Goal: Transaction & Acquisition: Purchase product/service

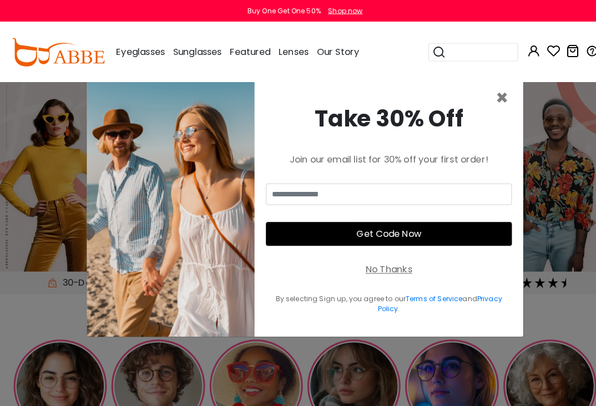
scroll to position [2, 0]
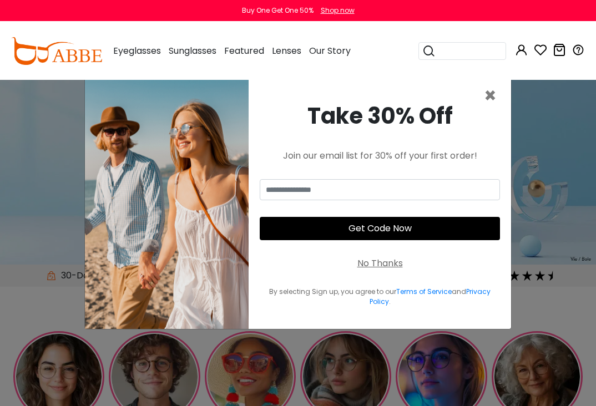
click at [492, 110] on span "×" at bounding box center [490, 96] width 13 height 28
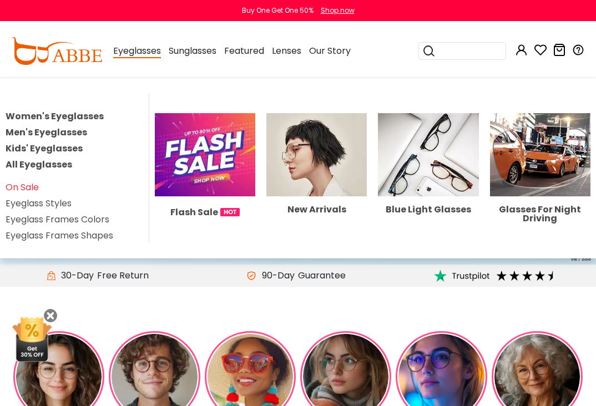
click at [63, 132] on link "Men's Eyeglasses" at bounding box center [47, 132] width 82 height 13
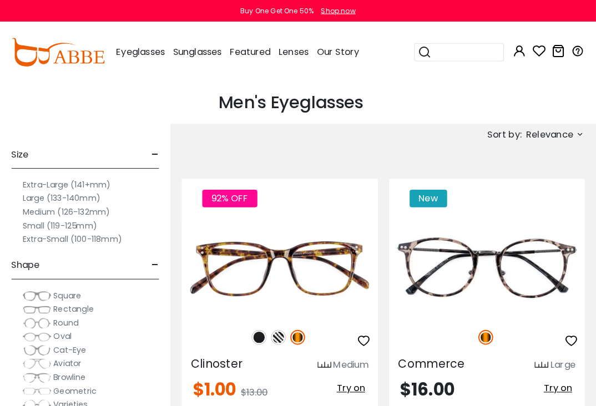
scroll to position [2, 0]
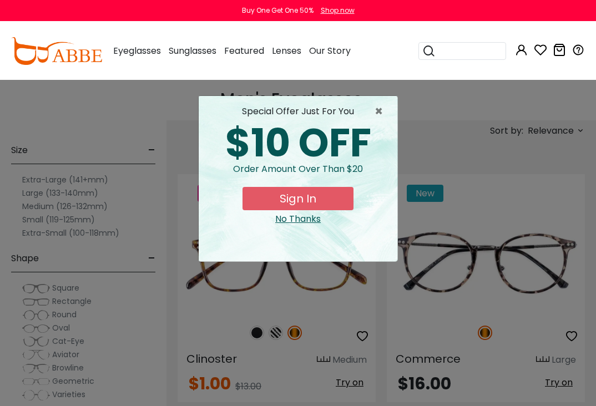
click at [300, 219] on div "No Thanks" at bounding box center [298, 219] width 181 height 13
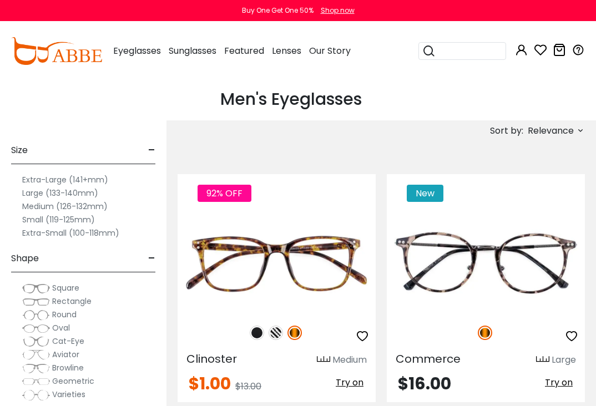
click at [57, 211] on label "Medium (126-132mm)" at bounding box center [64, 206] width 85 height 13
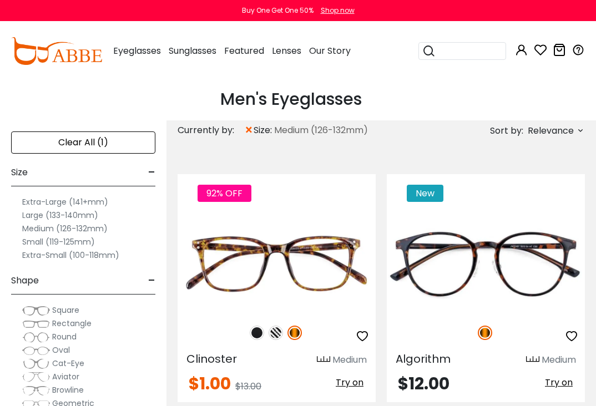
click at [56, 242] on label "Small (119-125mm)" at bounding box center [58, 241] width 73 height 13
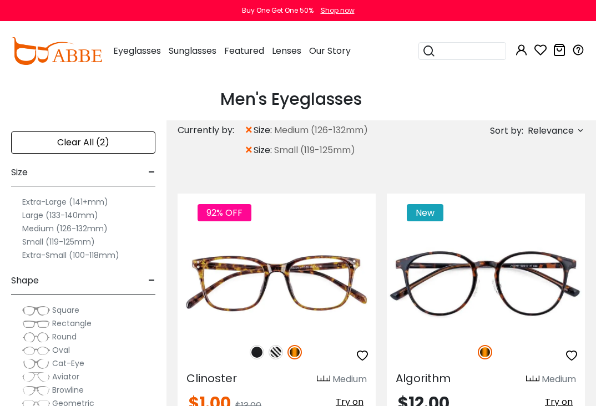
click at [69, 325] on span "Rectangle" at bounding box center [71, 323] width 39 height 11
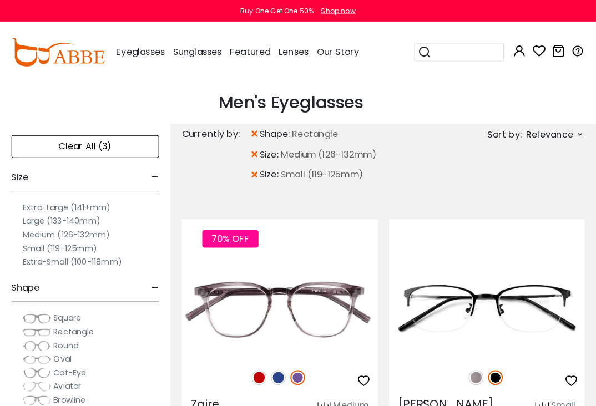
scroll to position [2, 0]
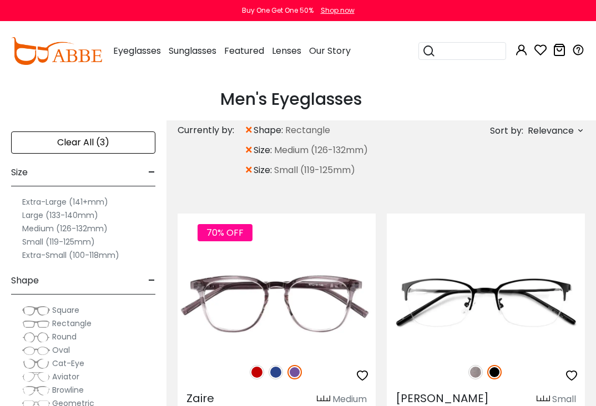
click at [44, 351] on img at bounding box center [36, 350] width 28 height 11
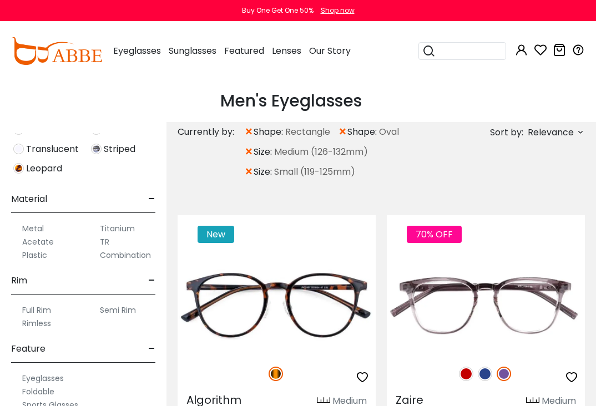
click at [577, 129] on icon at bounding box center [580, 132] width 9 height 9
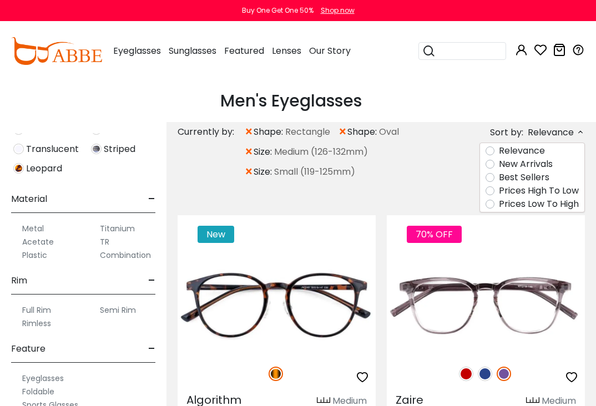
click at [548, 204] on label "Prices Low To High" at bounding box center [539, 204] width 80 height 13
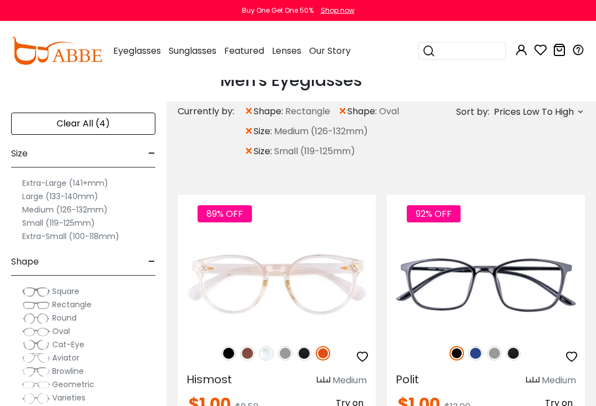
scroll to position [21, 0]
click at [582, 110] on icon at bounding box center [580, 111] width 9 height 9
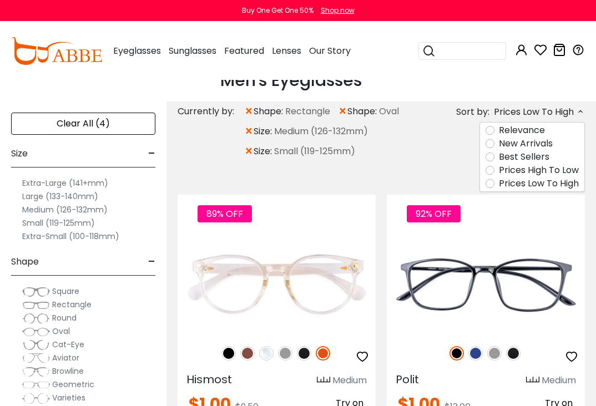
click at [528, 167] on label "Prices High To Low" at bounding box center [539, 170] width 80 height 13
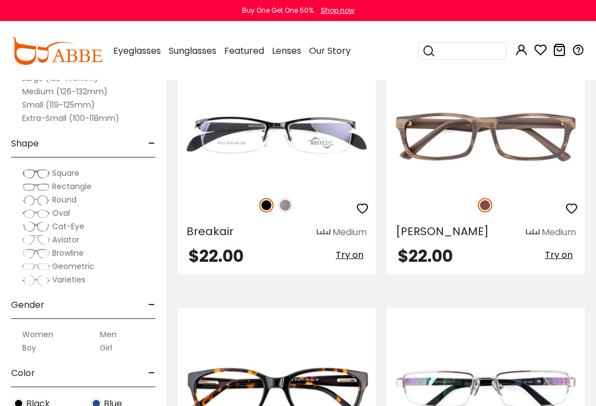
scroll to position [3318, 0]
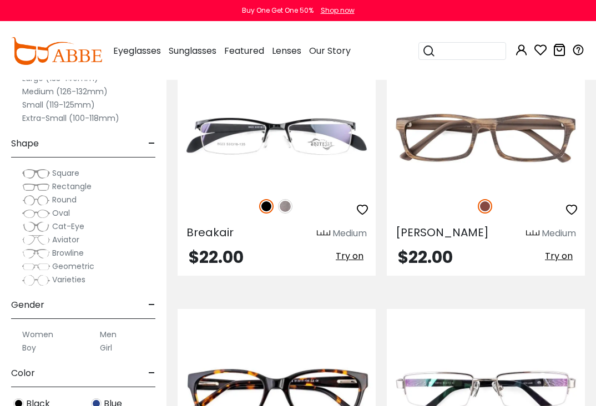
click at [0, 0] on img at bounding box center [0, 0] width 0 height 0
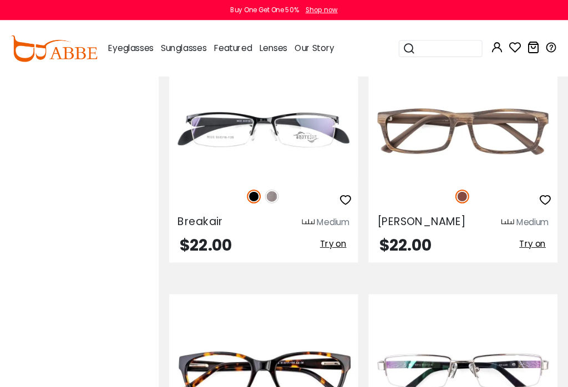
scroll to position [8, 1]
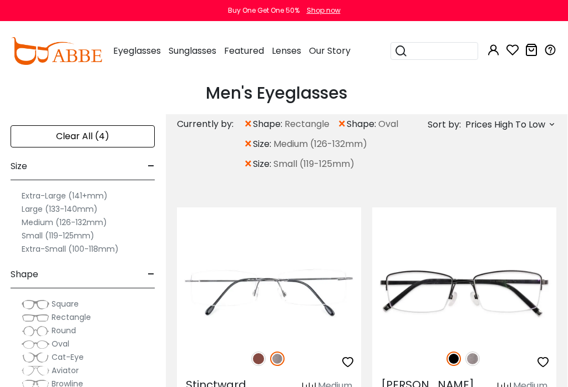
click at [0, 0] on img at bounding box center [0, 0] width 0 height 0
click at [545, 124] on span "Prices High To Low" at bounding box center [506, 125] width 80 height 20
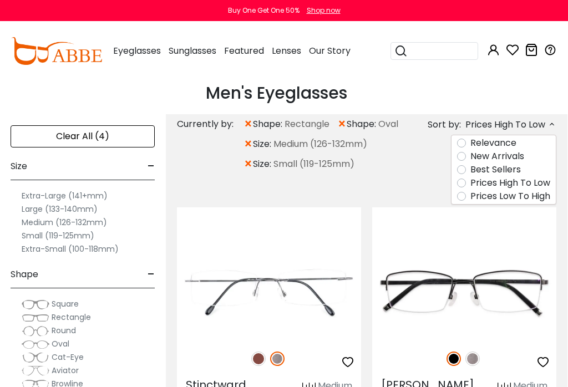
click at [494, 198] on label "Prices Low To High" at bounding box center [511, 196] width 80 height 13
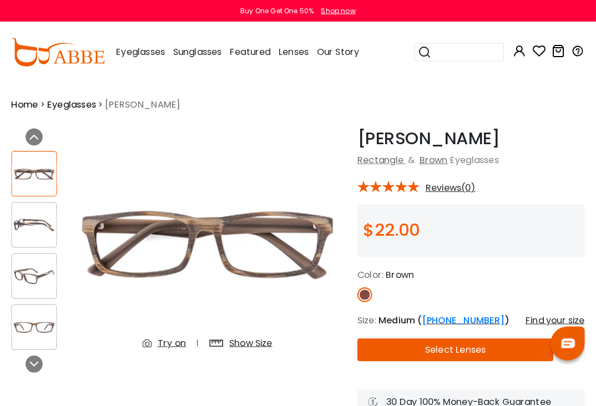
scroll to position [2, 0]
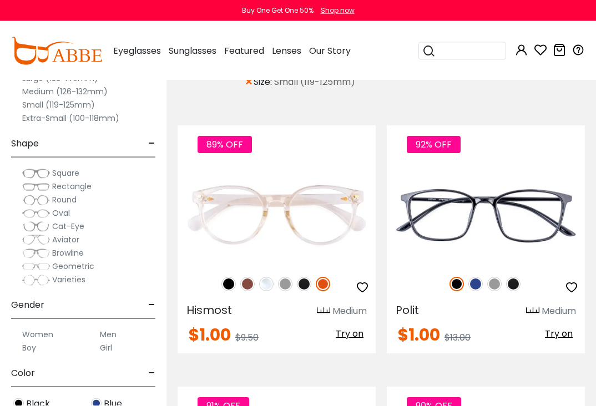
scroll to position [133, 0]
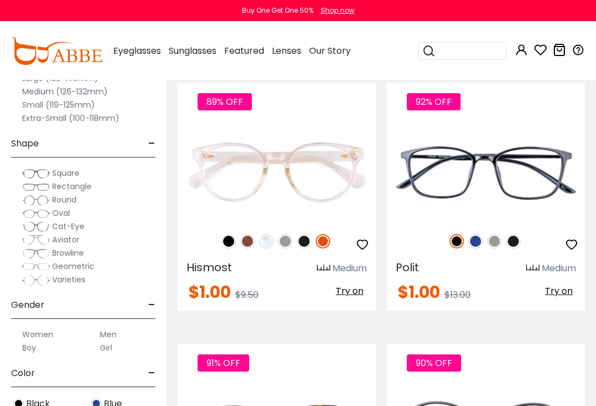
click at [0, 0] on img at bounding box center [0, 0] width 0 height 0
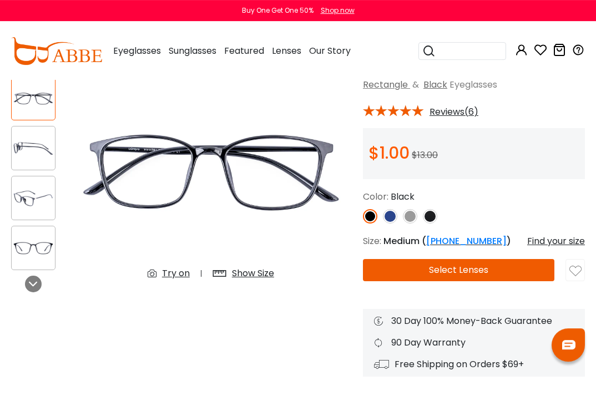
scroll to position [72, 0]
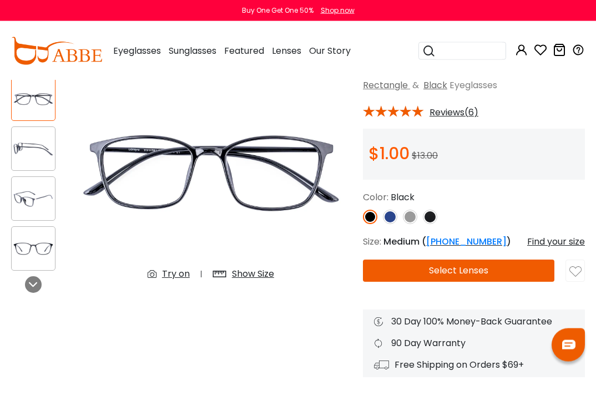
click at [395, 216] on img at bounding box center [390, 217] width 14 height 14
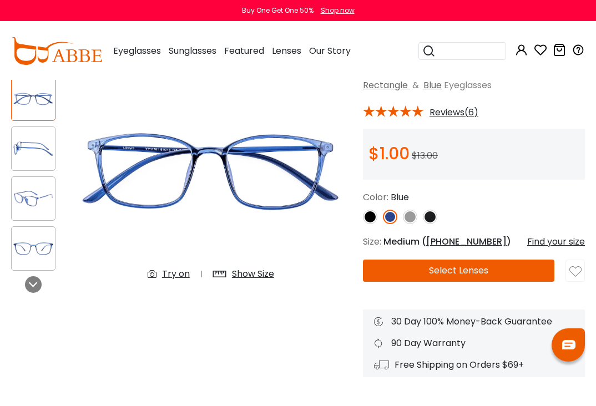
click at [410, 215] on img at bounding box center [410, 217] width 14 height 14
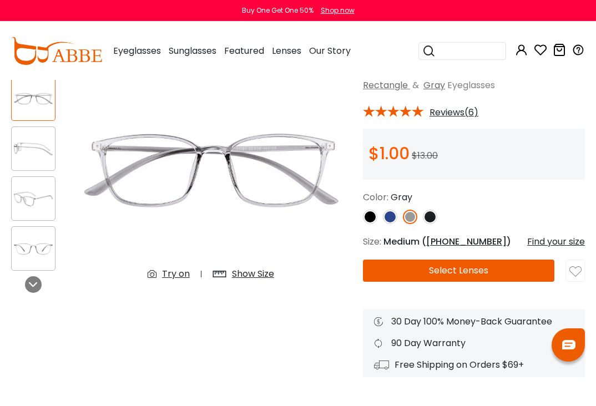
click at [436, 219] on img at bounding box center [430, 217] width 14 height 14
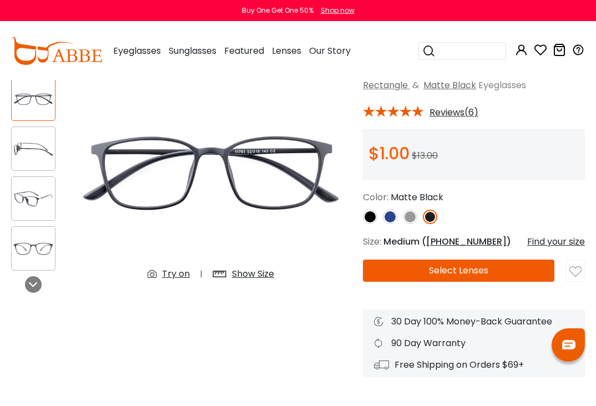
click at [411, 218] on img at bounding box center [410, 217] width 14 height 14
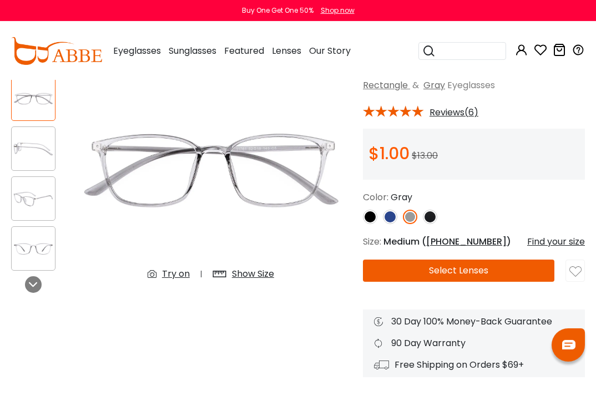
click at [433, 216] on img at bounding box center [430, 217] width 14 height 14
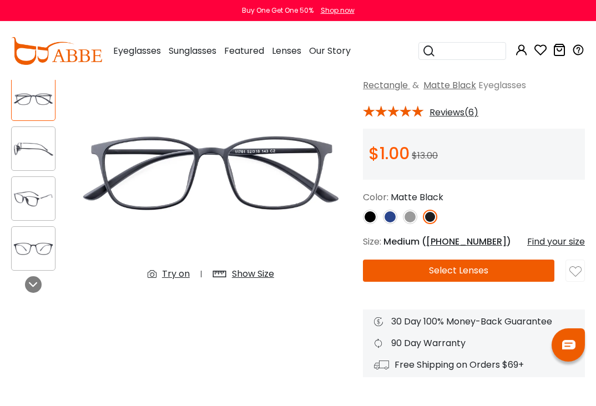
click at [479, 269] on button "Select Lenses" at bounding box center [459, 271] width 192 height 22
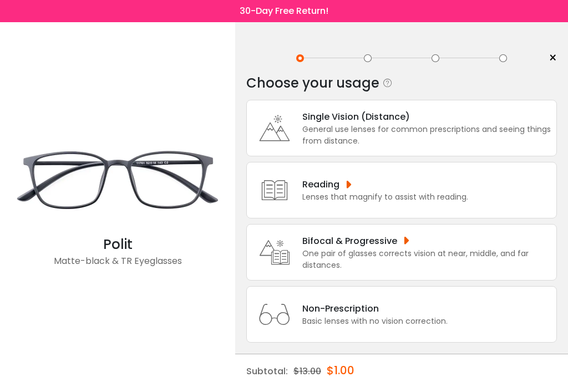
click at [426, 263] on div "One pair of glasses corrects vision at near, middle, and far distances." at bounding box center [427, 259] width 249 height 23
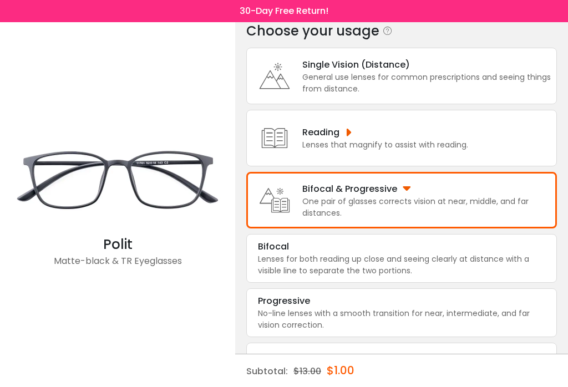
scroll to position [54, 0]
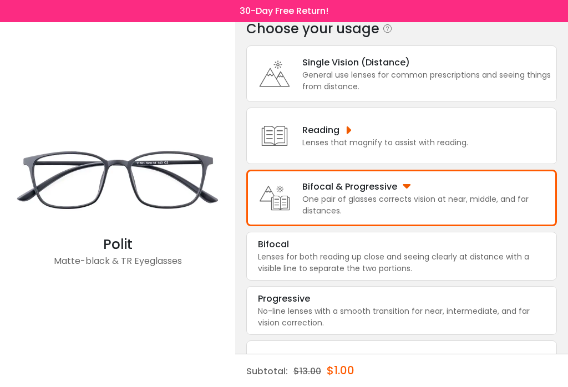
click at [441, 271] on div "Lenses for both reading up close and seeing clearly at distance with a visible …" at bounding box center [402, 262] width 288 height 23
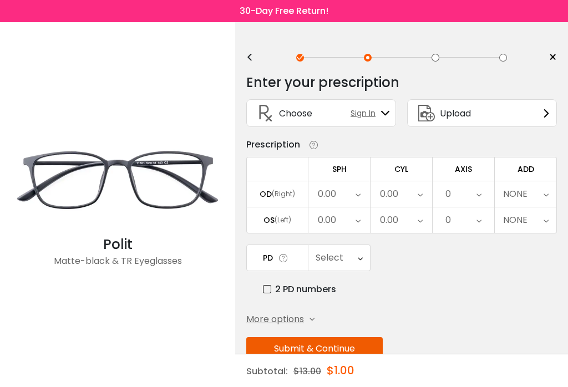
scroll to position [0, 0]
click at [352, 196] on div "0.00" at bounding box center [340, 195] width 62 height 26
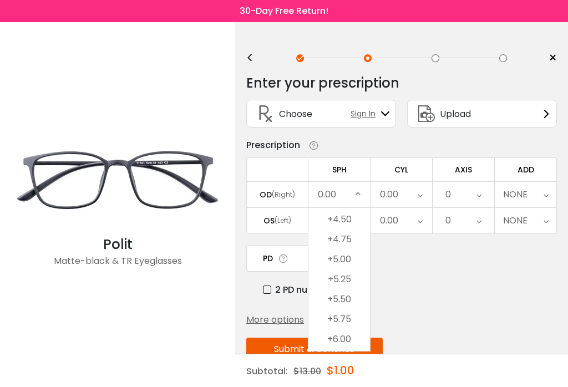
scroll to position [1977, 0]
click at [346, 263] on li "+5.00" at bounding box center [340, 259] width 62 height 20
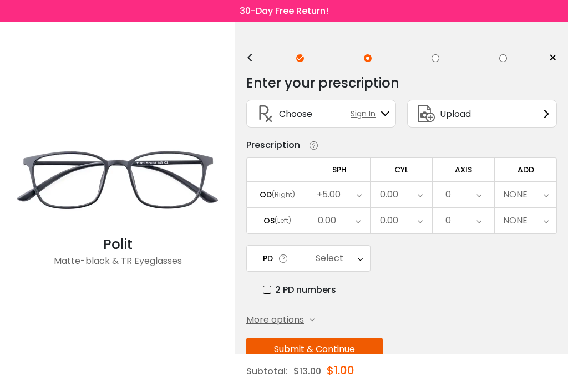
click at [366, 223] on div "0.00" at bounding box center [340, 221] width 62 height 26
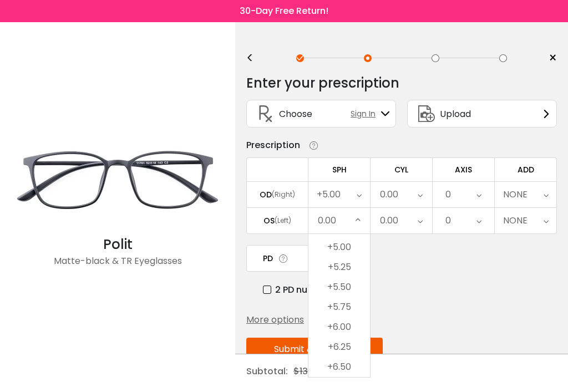
scroll to position [2025, 0]
click at [347, 319] on li "+6.00" at bounding box center [340, 317] width 62 height 20
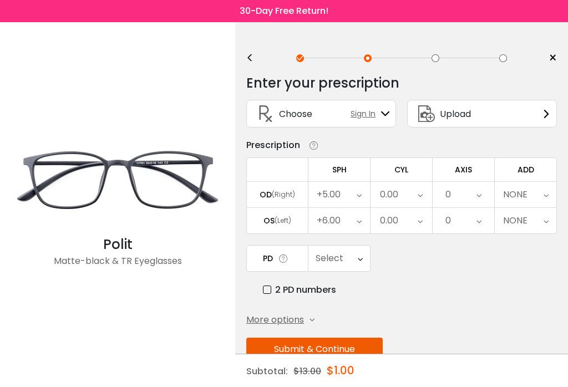
click at [546, 194] on icon at bounding box center [546, 195] width 5 height 26
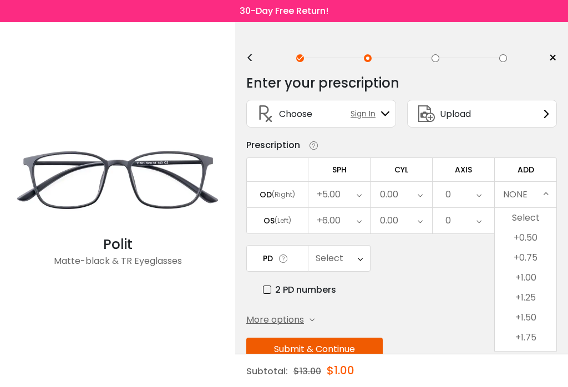
click at [539, 342] on li "+1.75" at bounding box center [526, 338] width 62 height 20
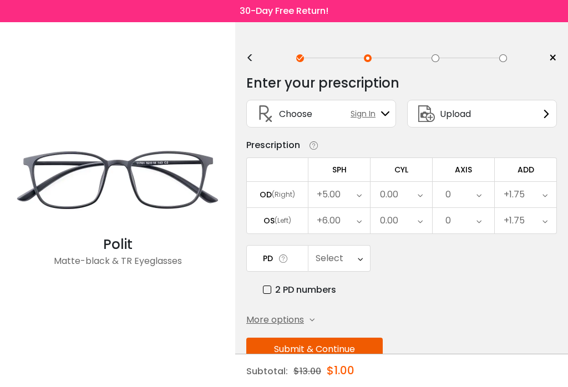
click at [550, 223] on div "+1.75" at bounding box center [526, 221] width 62 height 26
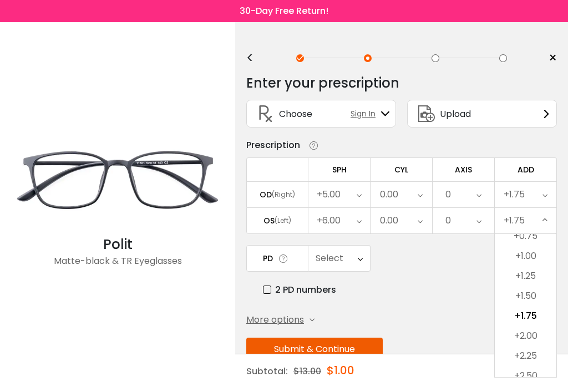
click at [537, 319] on li "+1.75" at bounding box center [526, 316] width 62 height 20
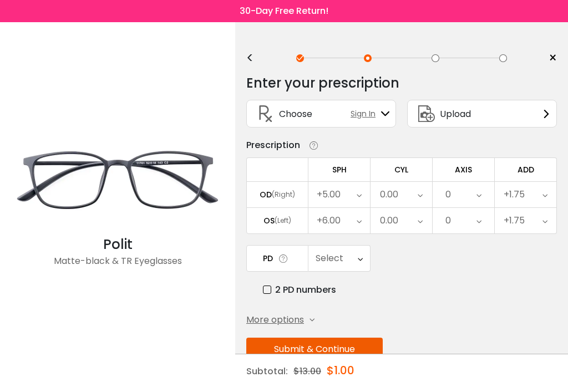
click at [365, 261] on div "Select" at bounding box center [340, 259] width 62 height 26
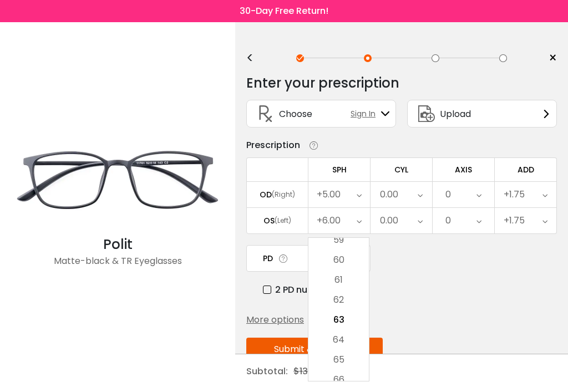
click at [345, 302] on li "62" at bounding box center [339, 300] width 61 height 20
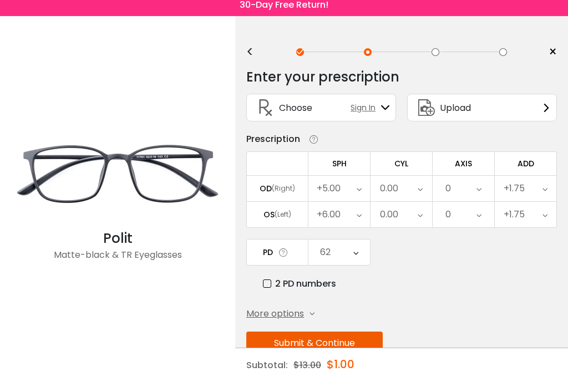
scroll to position [14, 0]
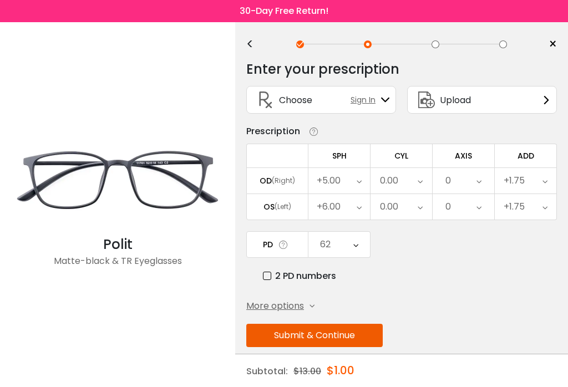
click at [315, 339] on button "Submit & Continue" at bounding box center [314, 335] width 137 height 23
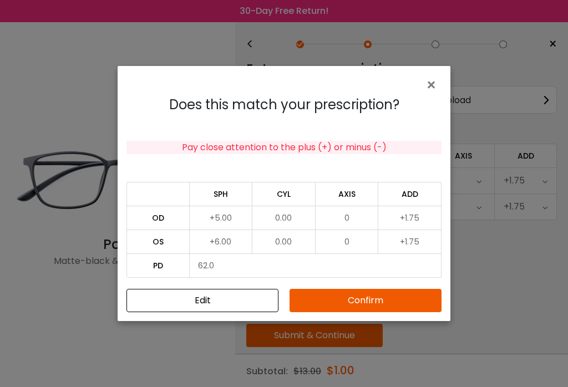
click at [365, 310] on button "Confirm" at bounding box center [366, 300] width 152 height 23
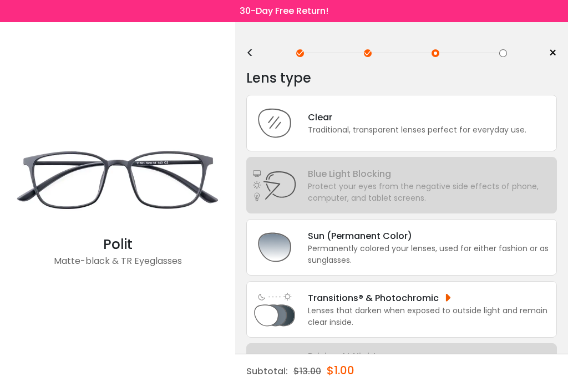
scroll to position [0, 0]
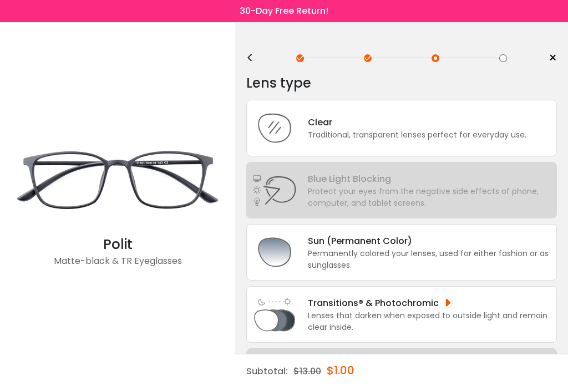
click at [456, 320] on div "Lenses that darken when exposed to outside light and remain clear inside." at bounding box center [429, 321] width 243 height 23
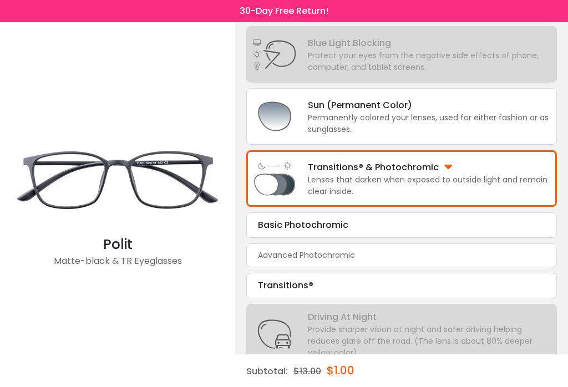
scroll to position [135, 0]
click at [383, 232] on div "Basic Photochromic" at bounding box center [402, 225] width 288 height 13
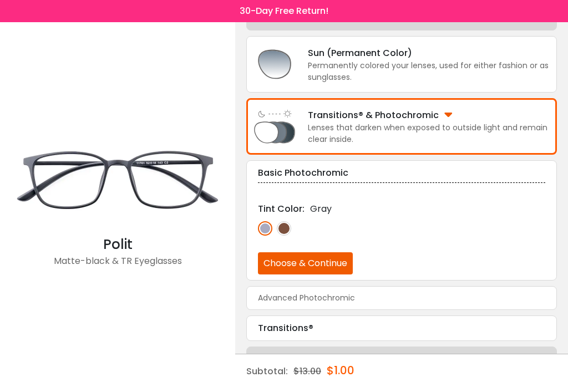
scroll to position [190, 0]
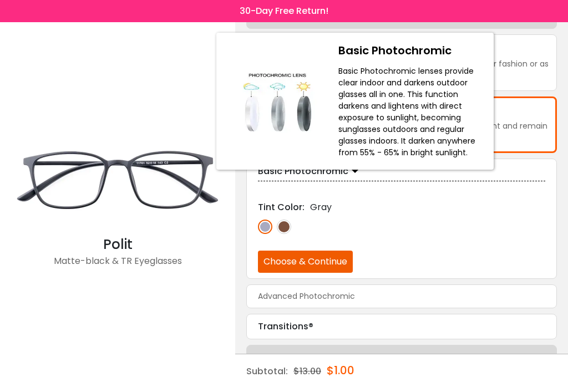
click at [371, 305] on div "Advanced Photochromic" at bounding box center [401, 297] width 311 height 24
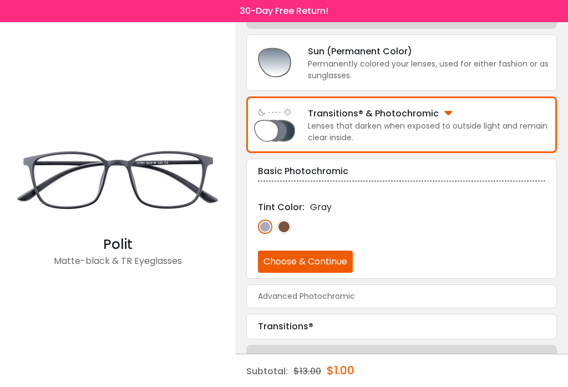
click at [395, 305] on div "Advanced Photochromic" at bounding box center [401, 297] width 311 height 24
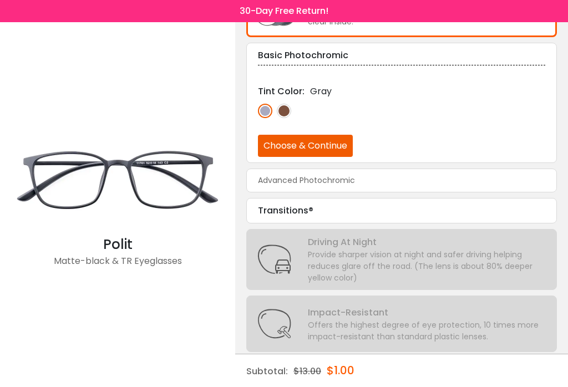
scroll to position [310, 0]
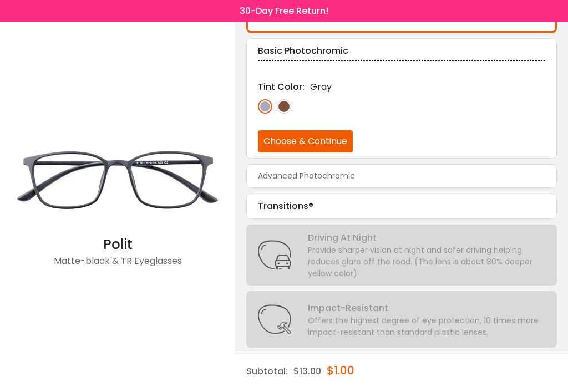
click at [370, 261] on div "Provide sharper vision at night and safer driving helping reduces glare off the…" at bounding box center [429, 262] width 243 height 35
click at [374, 212] on div "Transitions®" at bounding box center [402, 206] width 288 height 13
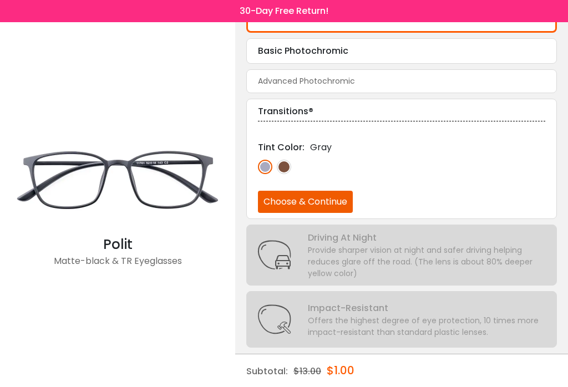
click at [502, 181] on div at bounding box center [402, 175] width 288 height 31
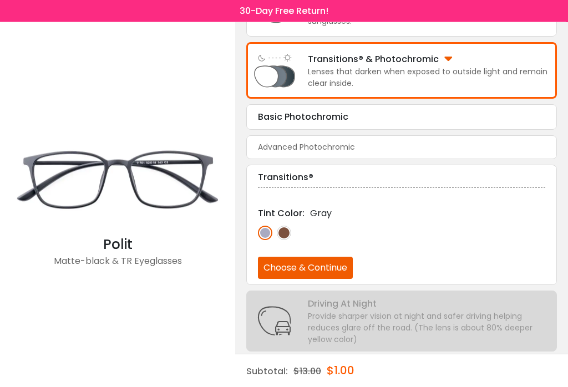
scroll to position [244, 0]
click at [404, 124] on div "Basic Photochromic" at bounding box center [402, 116] width 288 height 13
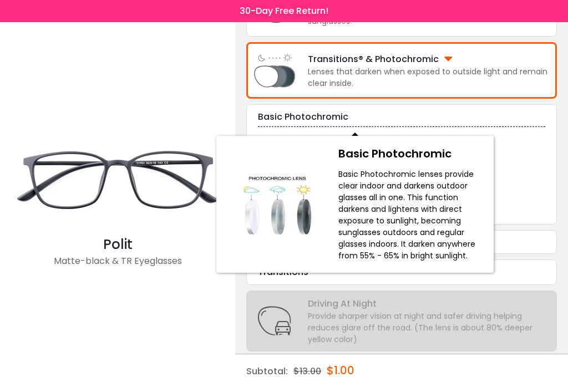
click at [532, 186] on div at bounding box center [402, 180] width 288 height 31
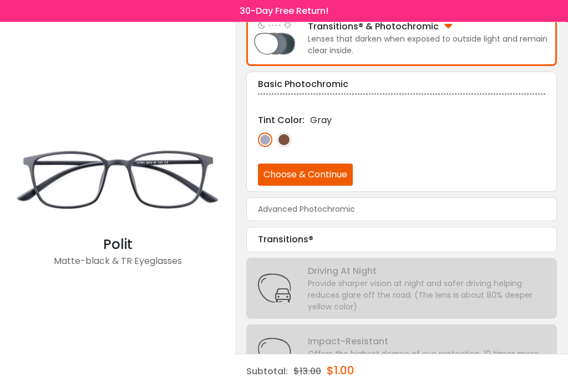
scroll to position [291, 0]
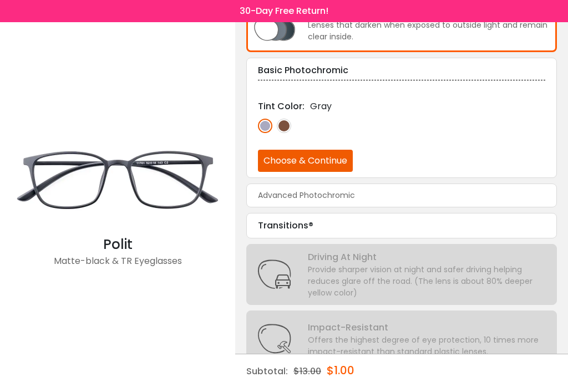
click at [369, 233] on div "Transitions®" at bounding box center [402, 225] width 288 height 13
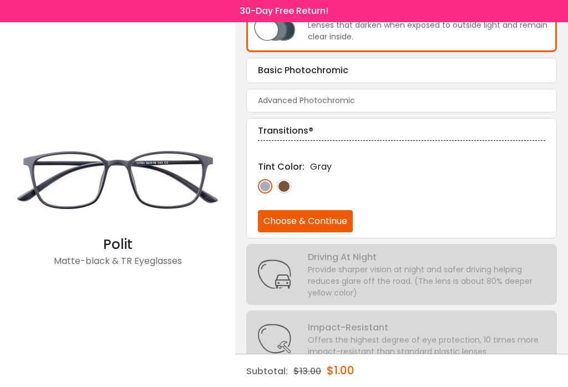
click at [318, 230] on button "Choose & Continue" at bounding box center [305, 221] width 95 height 22
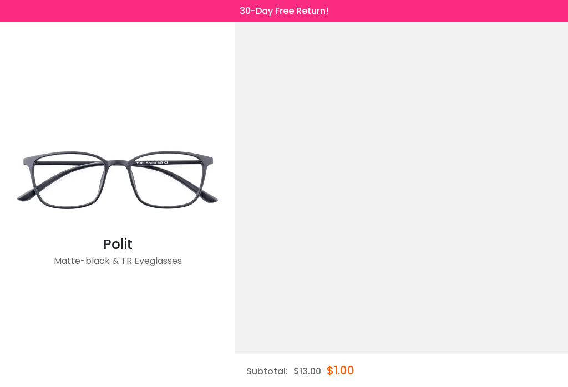
scroll to position [0, 0]
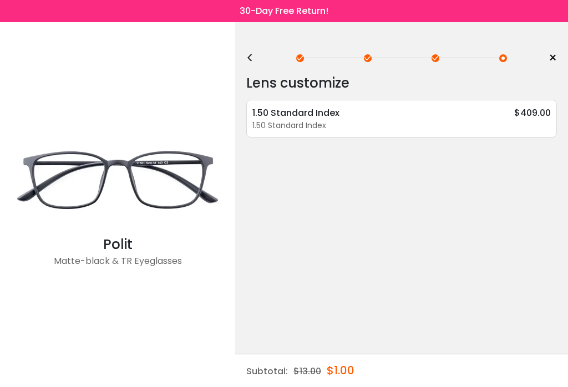
click at [249, 55] on div "<" at bounding box center [254, 58] width 17 height 9
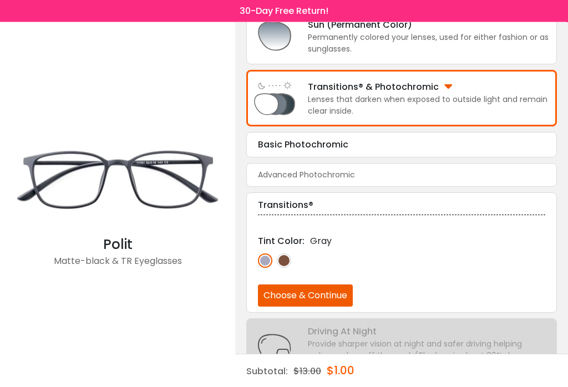
scroll to position [217, 0]
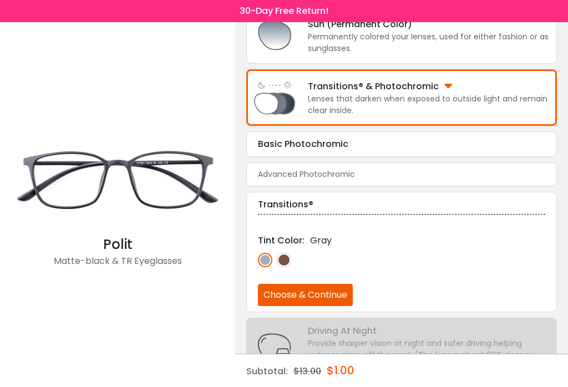
click at [396, 149] on div "Basic Photochromic" at bounding box center [402, 144] width 288 height 13
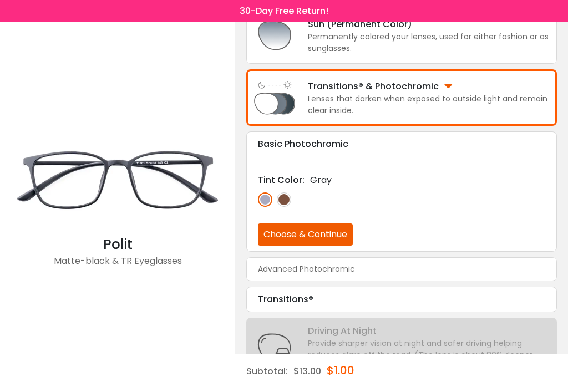
click at [320, 238] on button "Choose & Continue" at bounding box center [305, 235] width 95 height 22
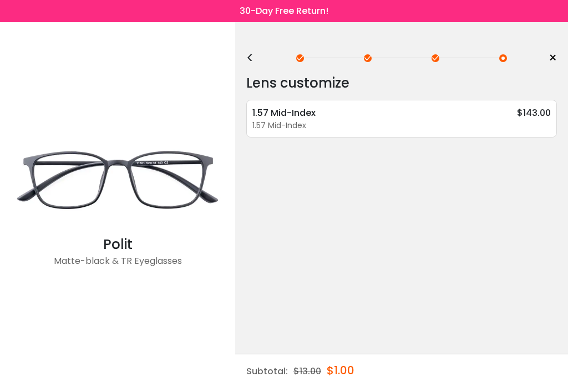
scroll to position [0, 0]
click at [250, 57] on div "<" at bounding box center [254, 58] width 17 height 9
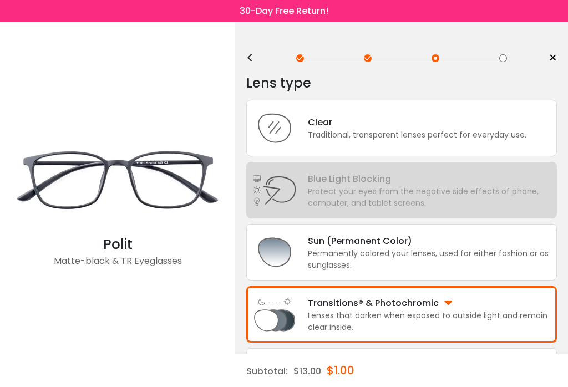
click at [378, 126] on div "Clear" at bounding box center [417, 122] width 219 height 14
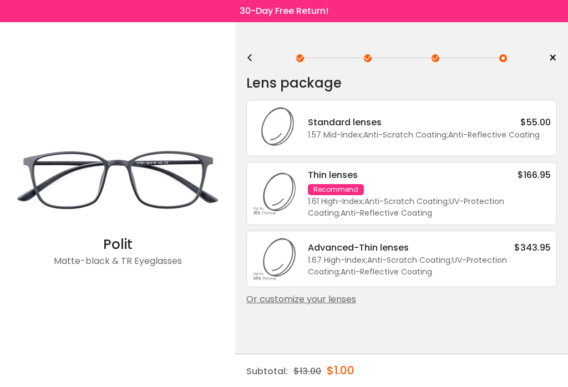
click at [440, 193] on div "Thin lenses $166.95 Recommend 1.61 High-Index ; Anti-Scratch Coating ; UV-Prote…" at bounding box center [424, 193] width 254 height 51
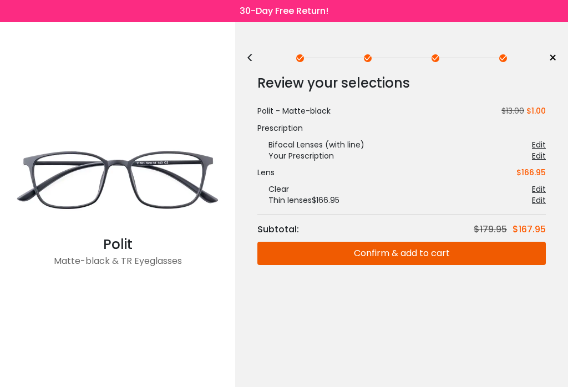
click at [406, 254] on button "Confirm & add to cart" at bounding box center [402, 253] width 289 height 23
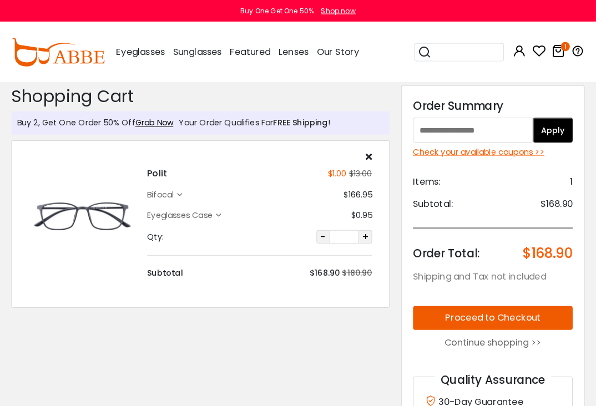
scroll to position [2, 0]
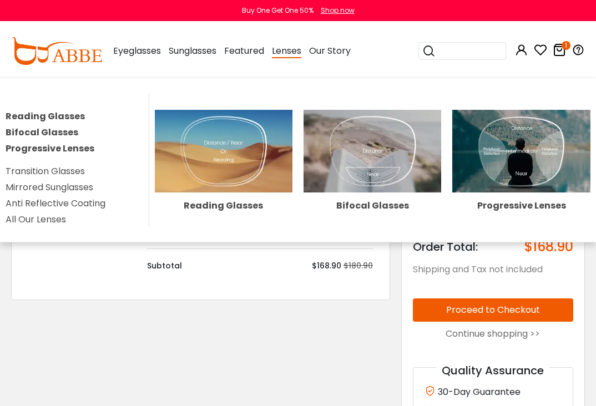
click at [381, 154] on img at bounding box center [373, 151] width 138 height 83
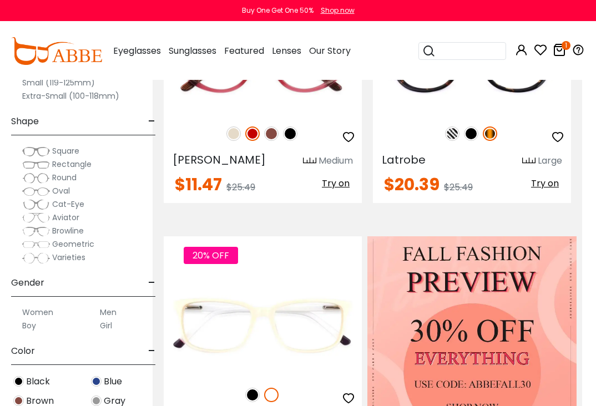
scroll to position [1434, 14]
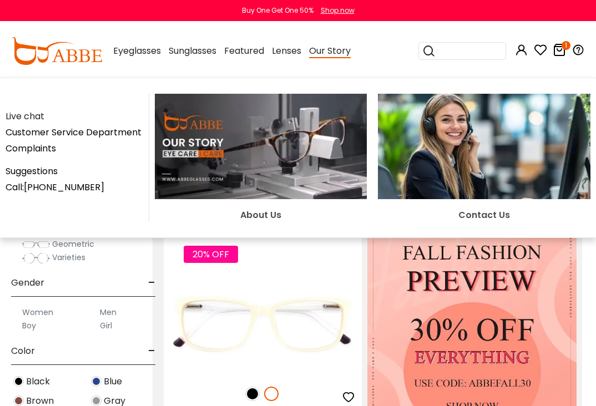
click at [265, 142] on img at bounding box center [261, 146] width 213 height 105
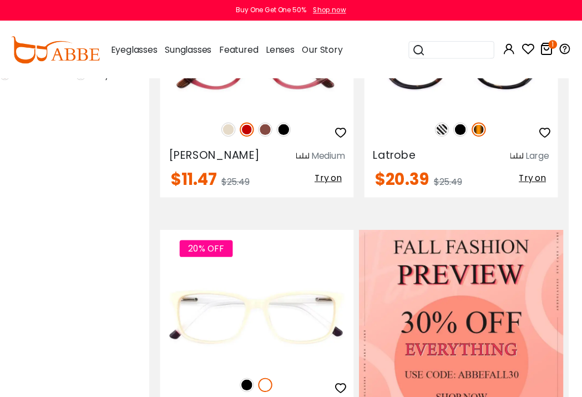
scroll to position [1, 0]
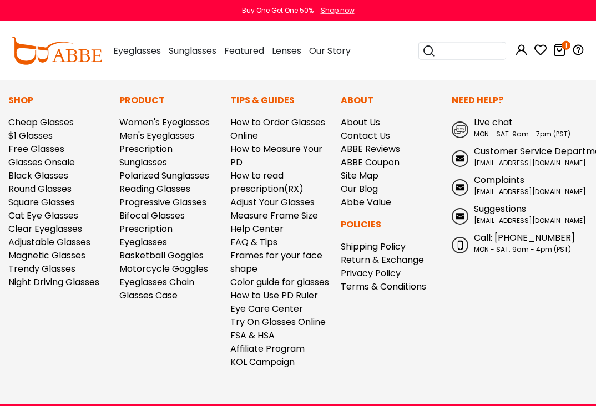
scroll to position [2143, 0]
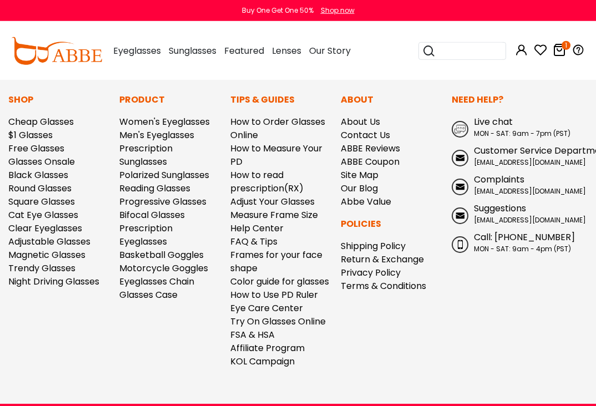
click at [400, 164] on link "ABBE Coupon" at bounding box center [370, 161] width 59 height 13
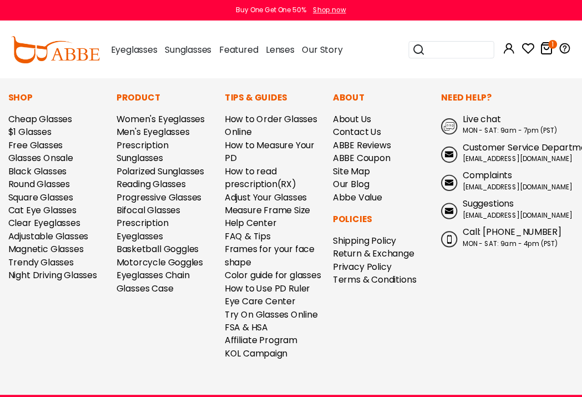
scroll to position [1, 0]
